Goal: Information Seeking & Learning: Find specific fact

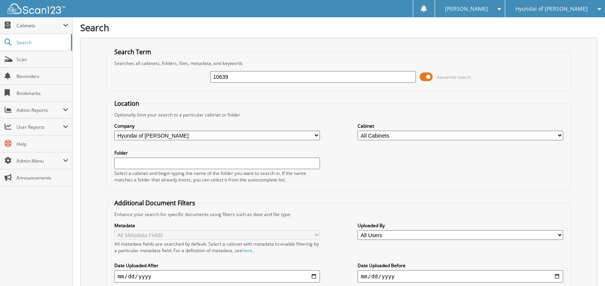
type input "10639"
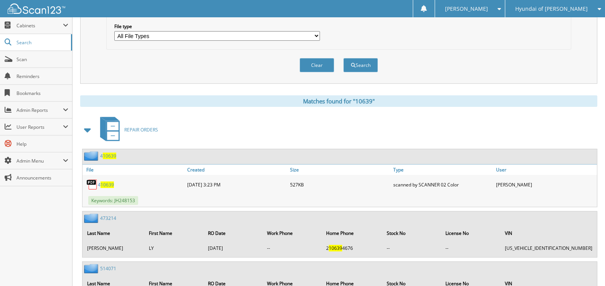
scroll to position [269, 0]
click at [84, 127] on span at bounding box center [88, 129] width 11 height 14
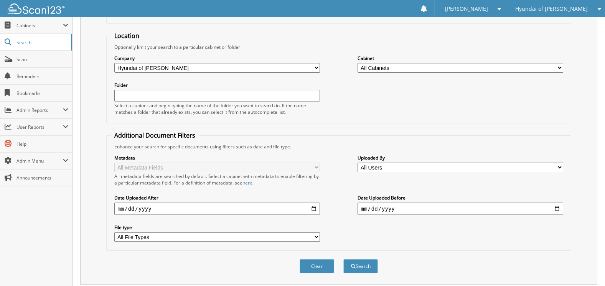
scroll to position [0, 0]
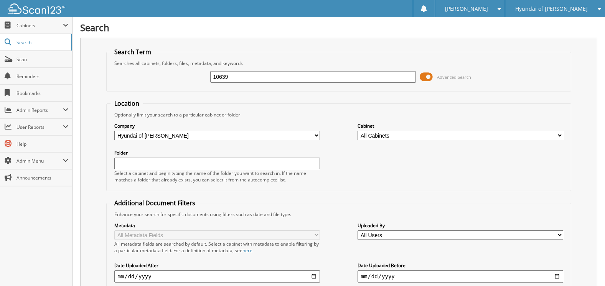
drag, startPoint x: 236, startPoint y: 80, endPoint x: 170, endPoint y: 81, distance: 66.0
click at [170, 81] on div "10639 Advanced Search" at bounding box center [339, 76] width 456 height 21
type input "69639"
drag, startPoint x: 212, startPoint y: 77, endPoint x: 197, endPoint y: 77, distance: 14.6
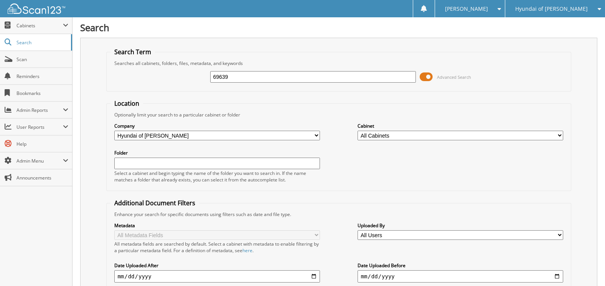
click at [188, 77] on div "69639 Advanced Search" at bounding box center [339, 76] width 456 height 21
paste input "38250A"
type input "38250A"
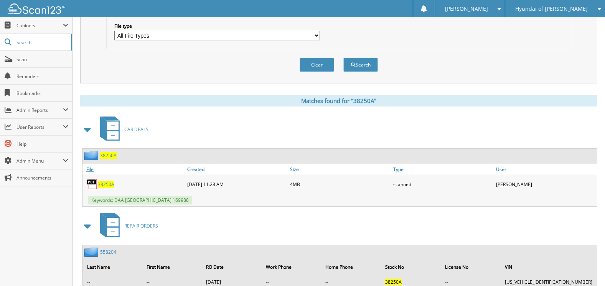
scroll to position [297, 0]
